Goal: Task Accomplishment & Management: Use online tool/utility

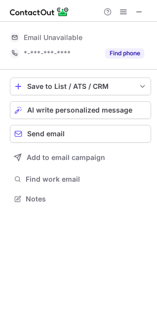
scroll to position [192, 157]
click at [135, 9] on span at bounding box center [139, 12] width 8 height 8
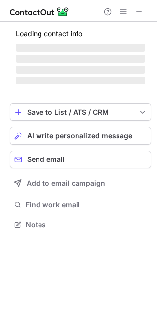
scroll to position [4, 4]
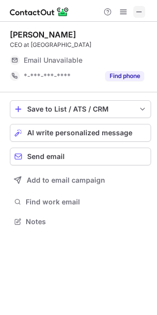
click at [139, 9] on span at bounding box center [139, 12] width 8 height 8
